Goal: Task Accomplishment & Management: Use online tool/utility

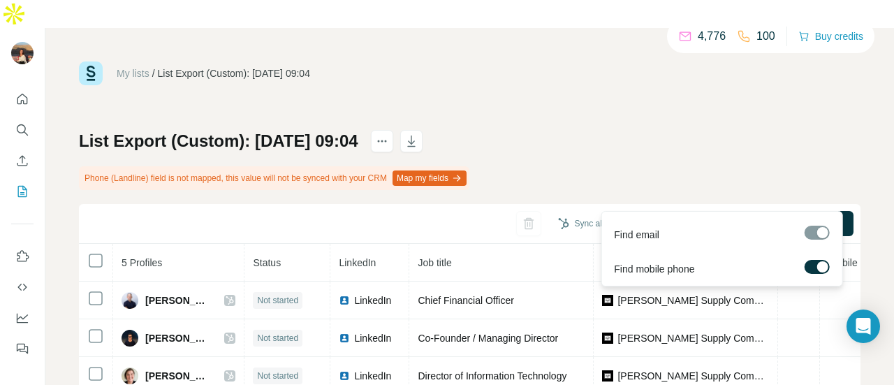
drag, startPoint x: 698, startPoint y: 200, endPoint x: 785, endPoint y: 144, distance: 103.1
click at [785, 144] on div "List Export (Custom): 15/08/2025 09:04 Phone (Landline) field is not mapped, th…" at bounding box center [469, 300] width 781 height 340
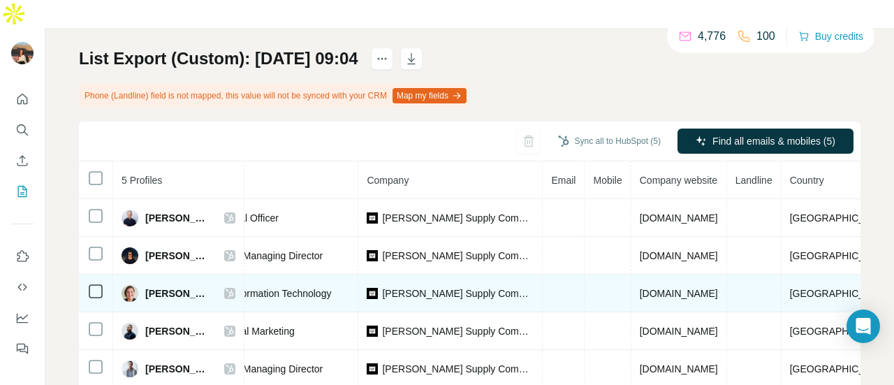
scroll to position [97, 0]
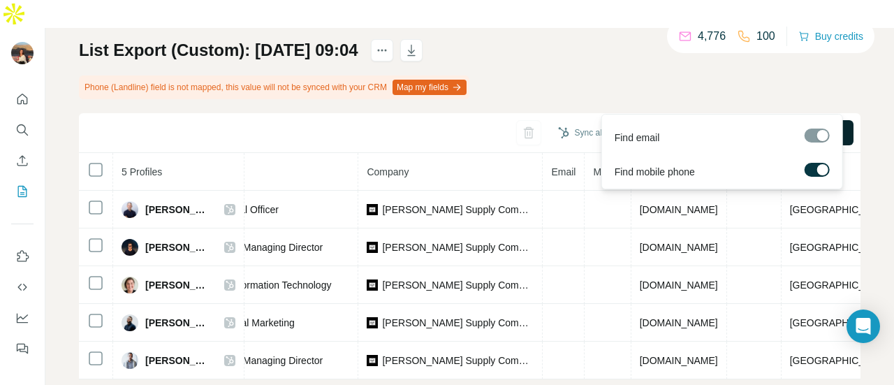
click at [728, 120] on button "Find all emails & mobiles (5)" at bounding box center [765, 132] width 176 height 25
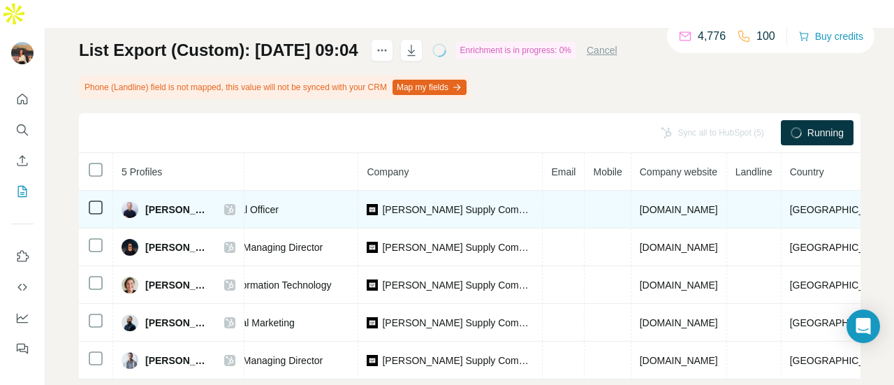
click at [603, 191] on td at bounding box center [608, 210] width 46 height 38
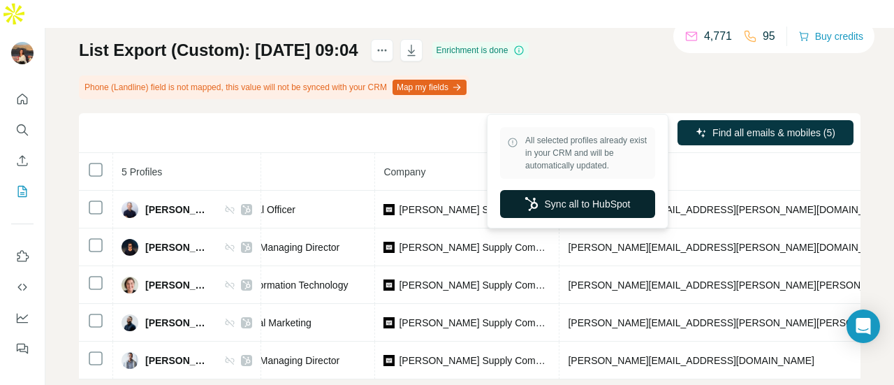
click at [595, 198] on button "Sync all to HubSpot" at bounding box center [577, 204] width 155 height 28
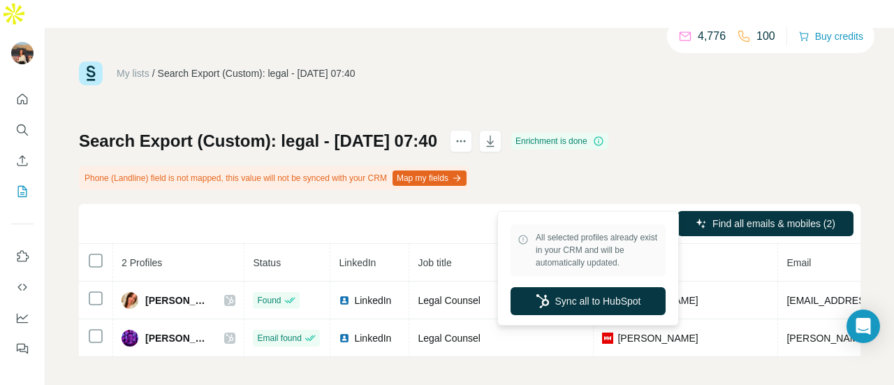
scroll to position [0, 103]
